Goal: Information Seeking & Learning: Learn about a topic

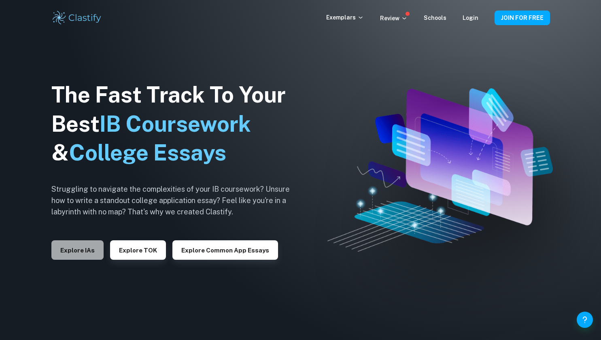
click at [92, 245] on button "Explore IAs" at bounding box center [77, 249] width 52 height 19
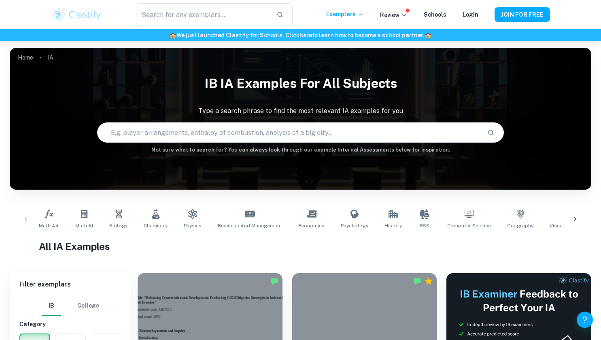
click at [269, 136] on input "text" at bounding box center [290, 132] width 384 height 23
type input "Mathematics"
click at [491, 133] on icon "Search" at bounding box center [491, 132] width 7 height 7
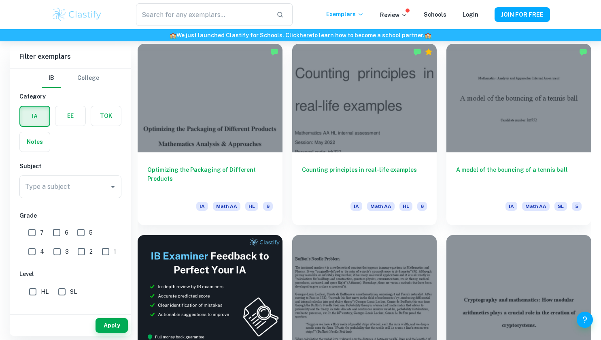
scroll to position [1190, 0]
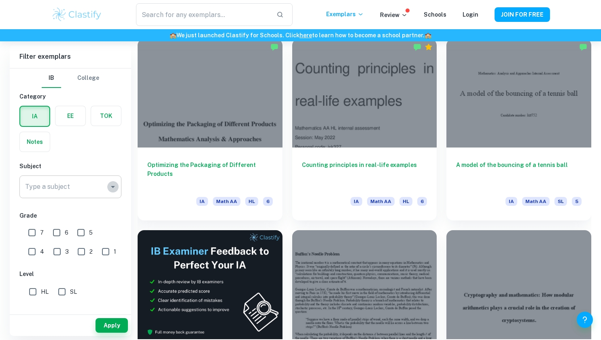
click at [115, 184] on icon "Open" at bounding box center [113, 187] width 10 height 10
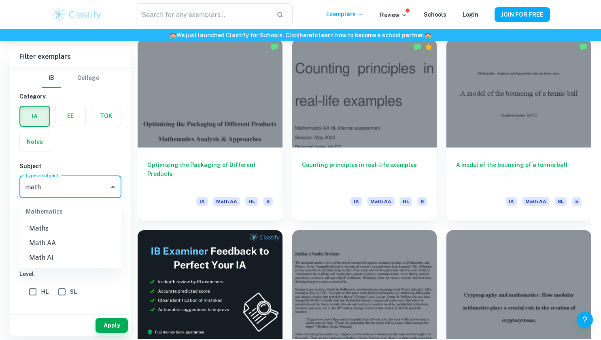
click at [58, 245] on li "Math AA" at bounding box center [70, 243] width 102 height 15
type input "Math AA"
click at [58, 231] on input "6" at bounding box center [57, 232] width 16 height 16
checkbox input "true"
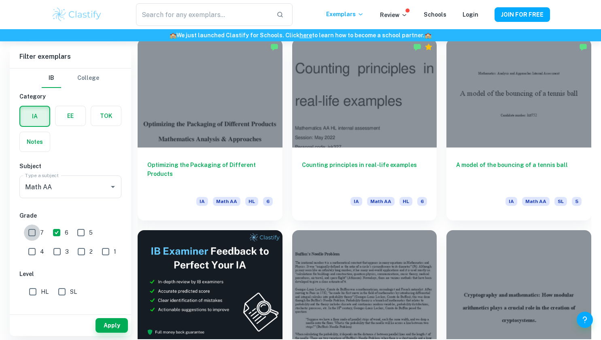
click at [34, 234] on input "7" at bounding box center [32, 232] width 16 height 16
checkbox input "true"
click at [63, 291] on input "SL" at bounding box center [62, 292] width 16 height 16
checkbox input "true"
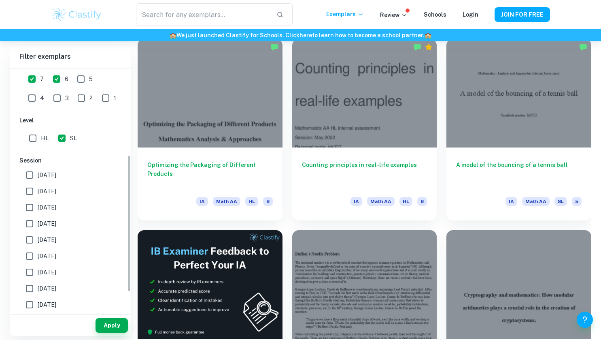
scroll to position [188, 0]
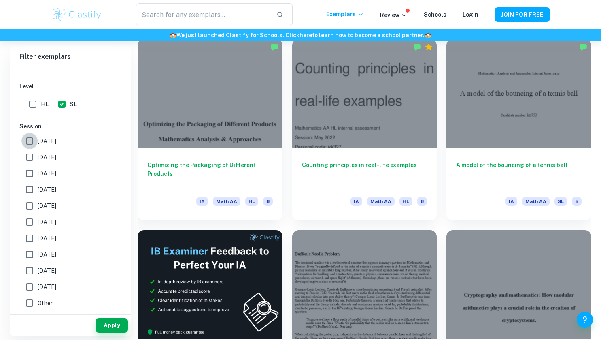
click at [28, 141] on input "[DATE]" at bounding box center [29, 141] width 16 height 16
checkbox input "true"
click at [30, 161] on input "[DATE]" at bounding box center [29, 157] width 16 height 16
checkbox input "true"
click at [29, 173] on input "[DATE]" at bounding box center [29, 173] width 16 height 16
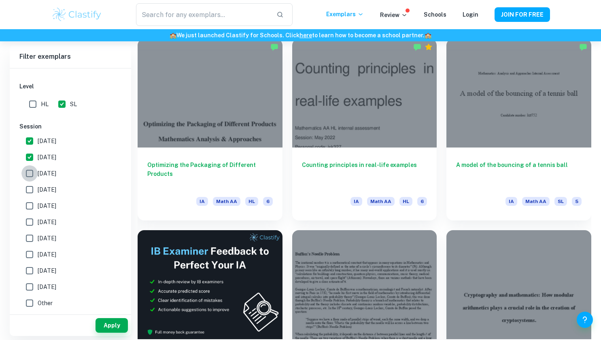
checkbox input "true"
click at [30, 187] on input "[DATE]" at bounding box center [29, 189] width 16 height 16
checkbox input "true"
click at [29, 207] on input "[DATE]" at bounding box center [29, 206] width 16 height 16
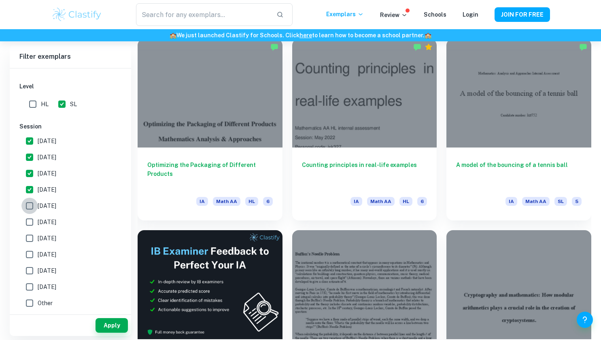
click at [29, 207] on input "[DATE]" at bounding box center [29, 206] width 16 height 16
checkbox input "true"
click at [33, 227] on input "[DATE]" at bounding box center [29, 222] width 16 height 16
checkbox input "true"
click at [121, 321] on button "Apply" at bounding box center [112, 325] width 32 height 15
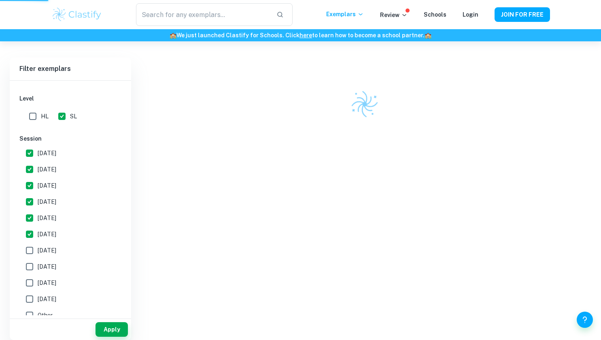
scroll to position [211, 0]
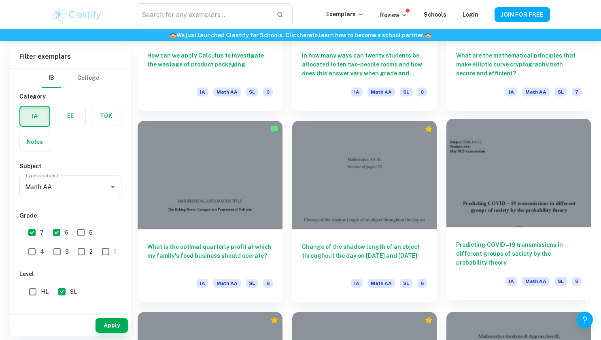
scroll to position [951, 0]
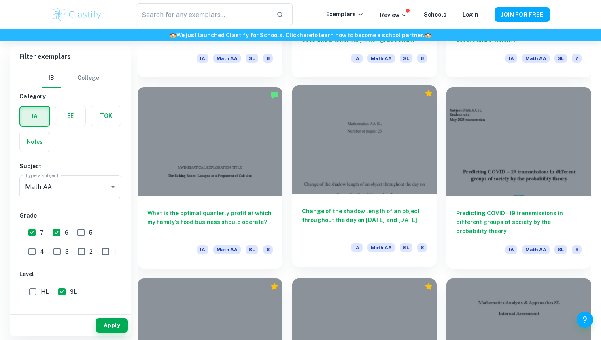
click at [300, 205] on div "Change of the shadow length of an object throughout the day on [DATE] and [DATE…" at bounding box center [364, 230] width 145 height 73
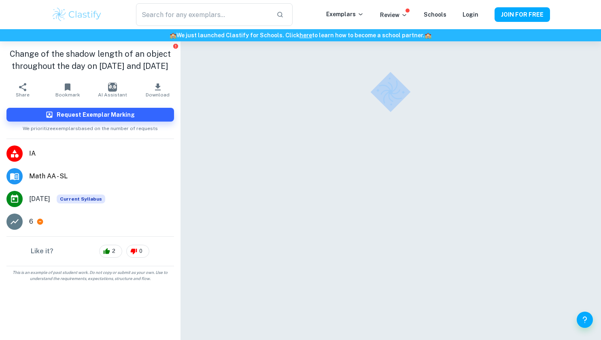
click at [333, 215] on div at bounding box center [391, 201] width 365 height 320
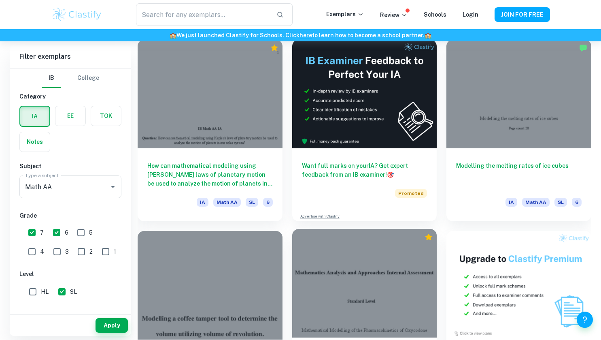
scroll to position [2345, 0]
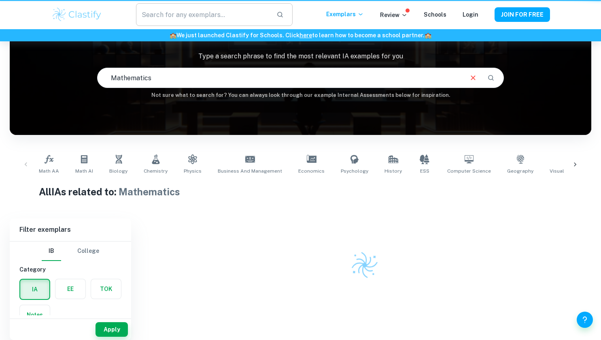
scroll to position [55, 0]
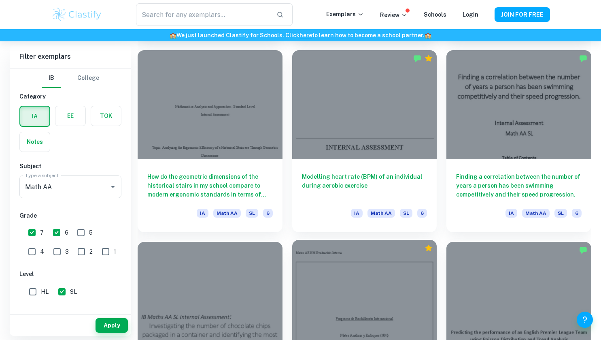
scroll to position [2901, 0]
click at [401, 324] on div at bounding box center [364, 293] width 145 height 109
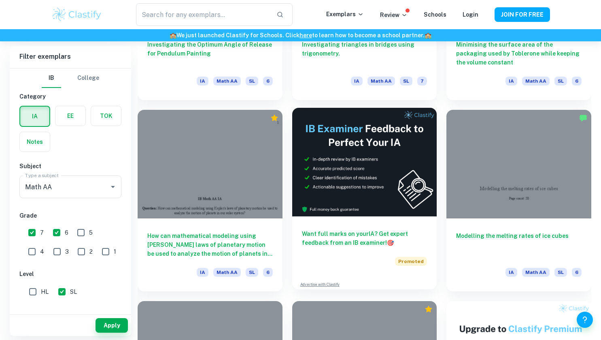
scroll to position [2211, 0]
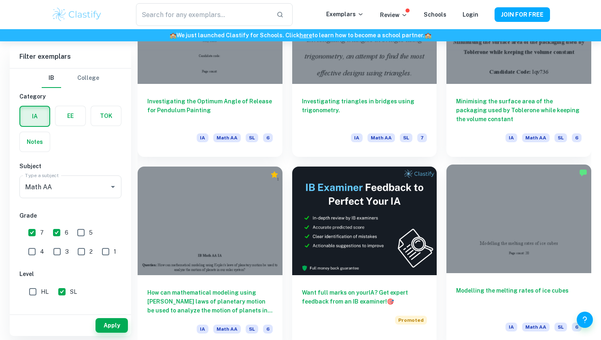
click at [529, 215] on div at bounding box center [519, 218] width 145 height 109
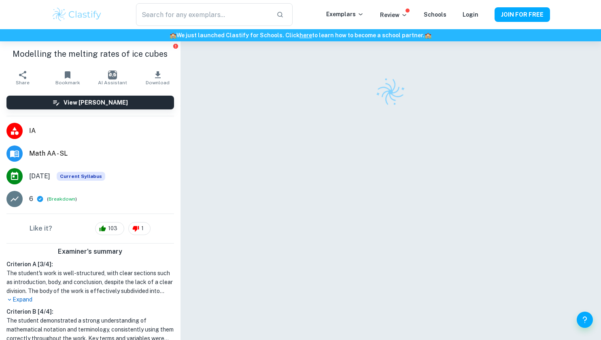
click at [529, 215] on div at bounding box center [391, 201] width 365 height 320
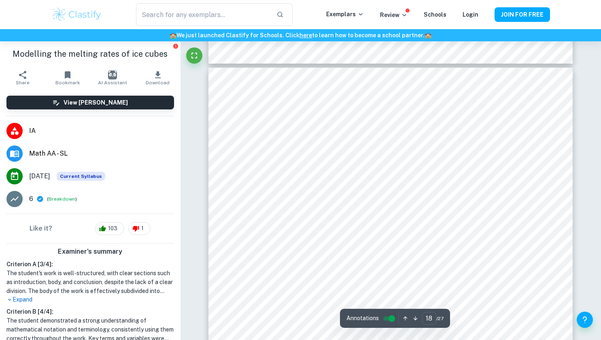
scroll to position [9037, 0]
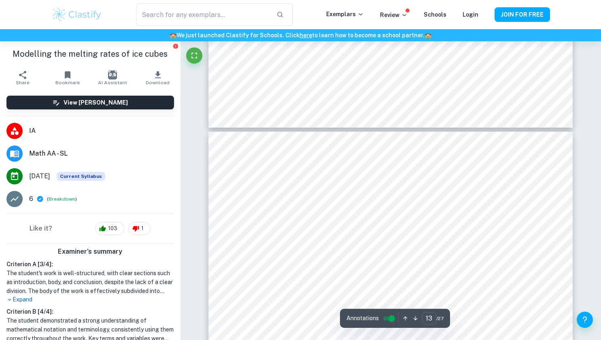
type input "12"
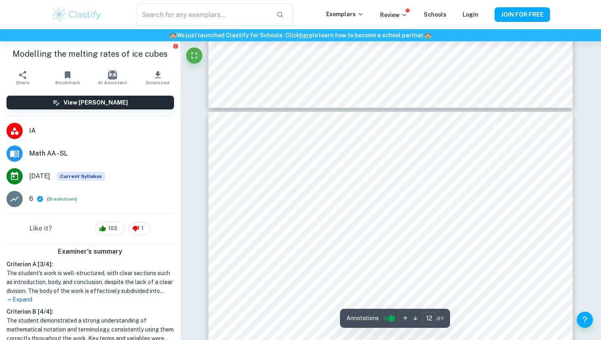
scroll to position [5816, 0]
